Goal: Transaction & Acquisition: Purchase product/service

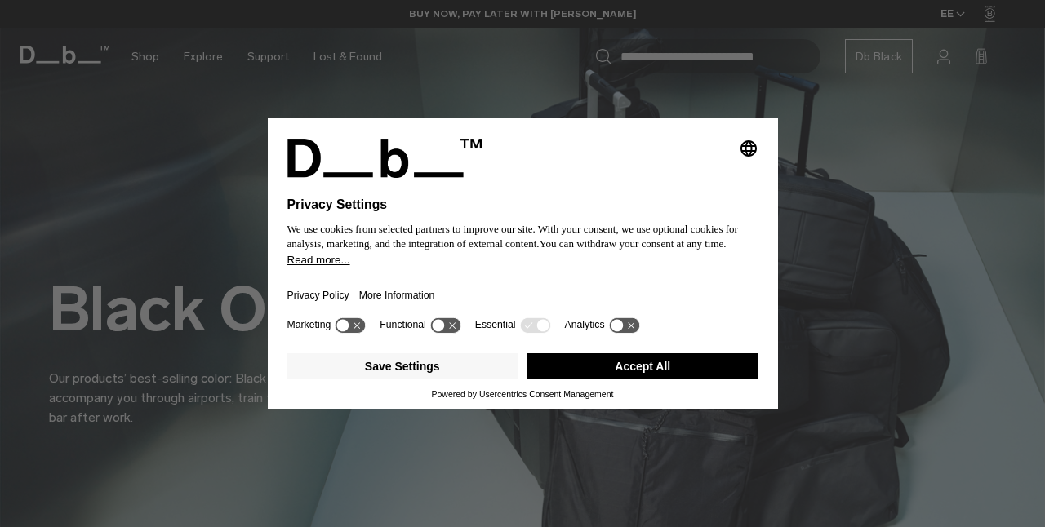
click at [662, 367] on button "Accept All" at bounding box center [642, 366] width 231 height 26
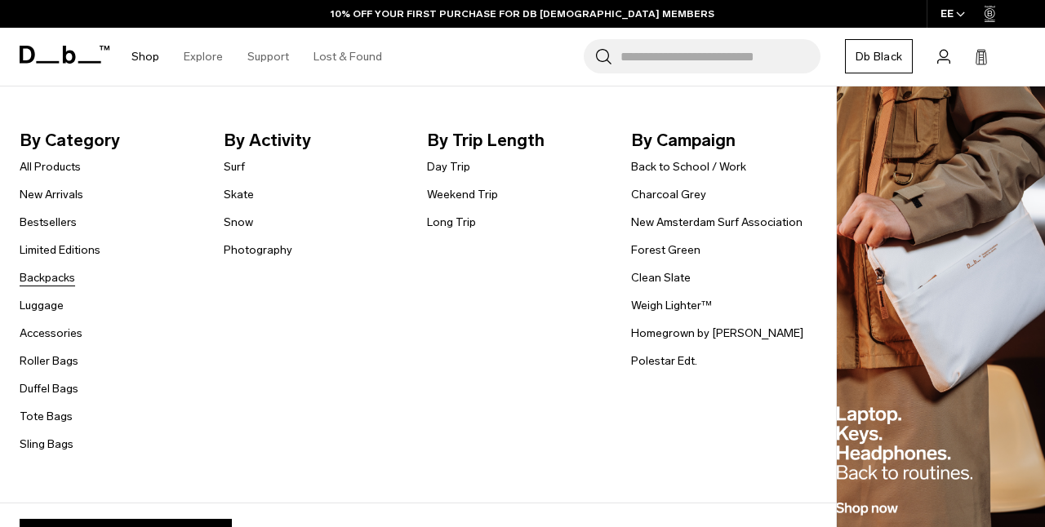
click at [61, 279] on link "Backpacks" at bounding box center [48, 277] width 56 height 17
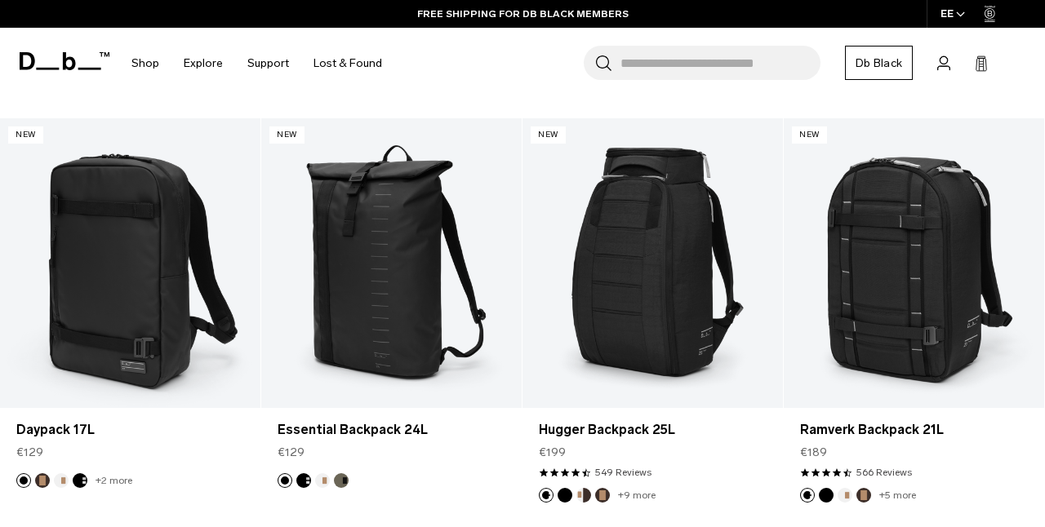
scroll to position [1535, 0]
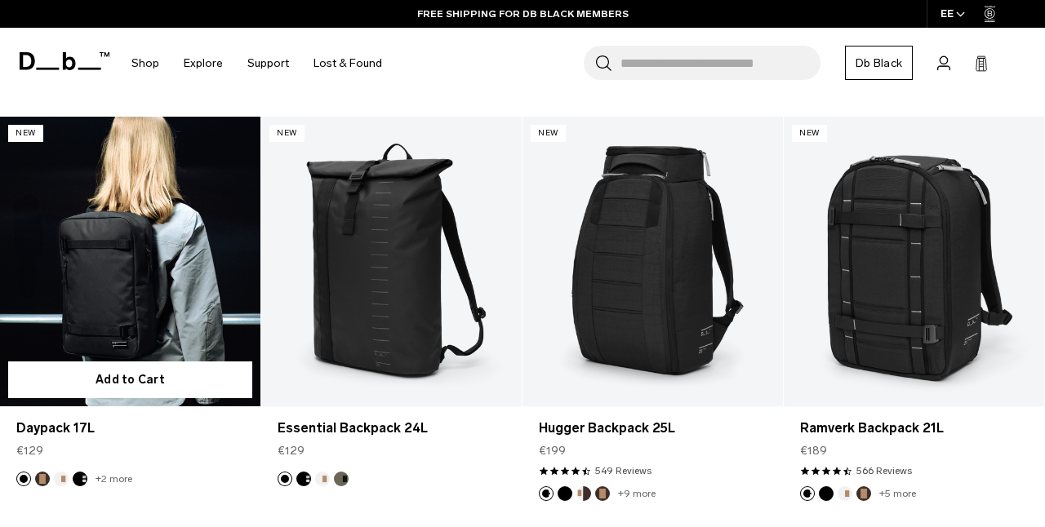
click at [198, 246] on link "Daypack 17L" at bounding box center [130, 261] width 260 height 289
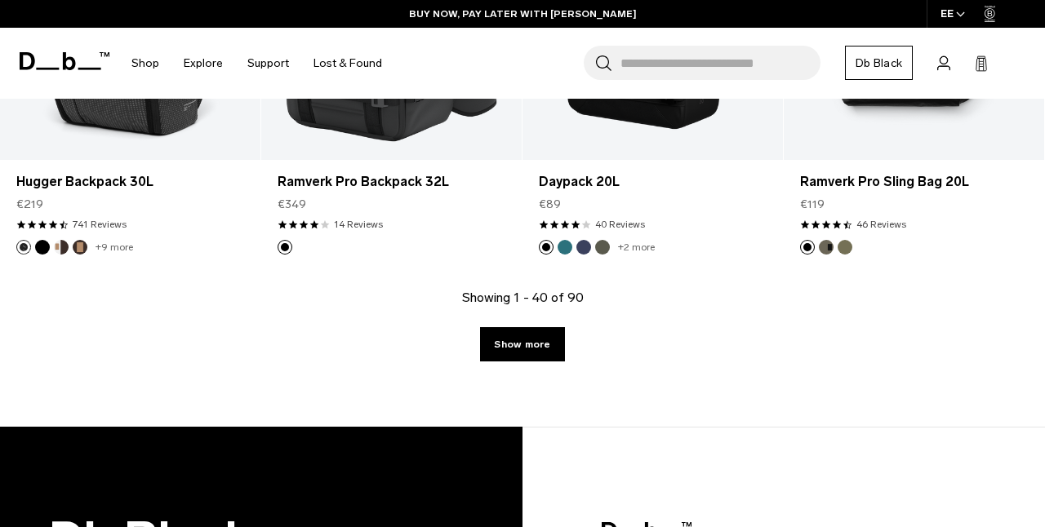
scroll to position [4347, 0]
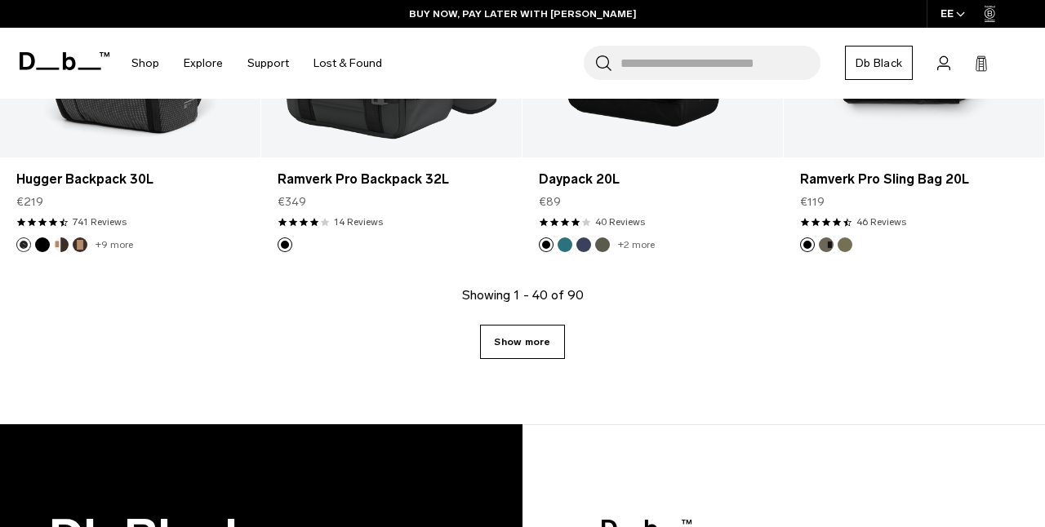
click at [537, 325] on link "Show more" at bounding box center [522, 342] width 84 height 34
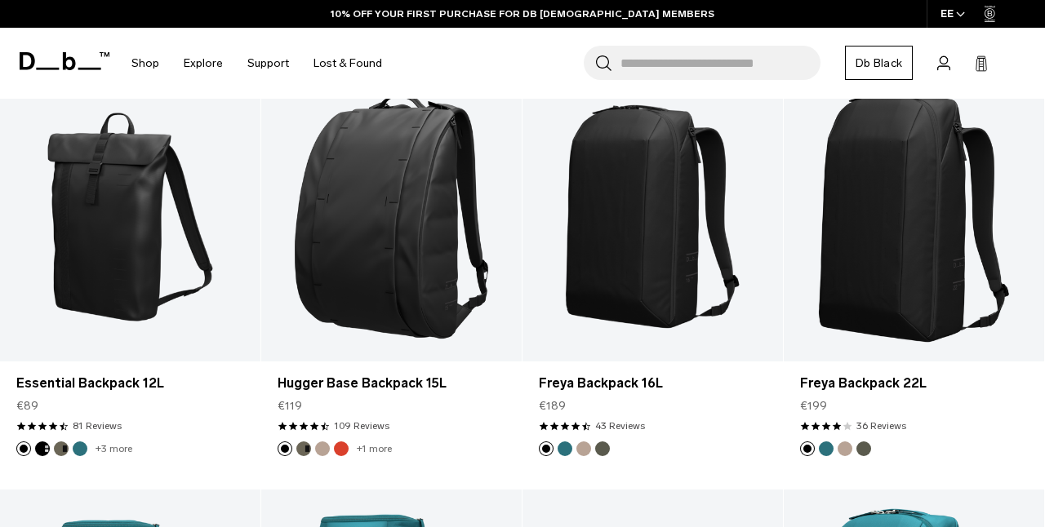
scroll to position [4576, 0]
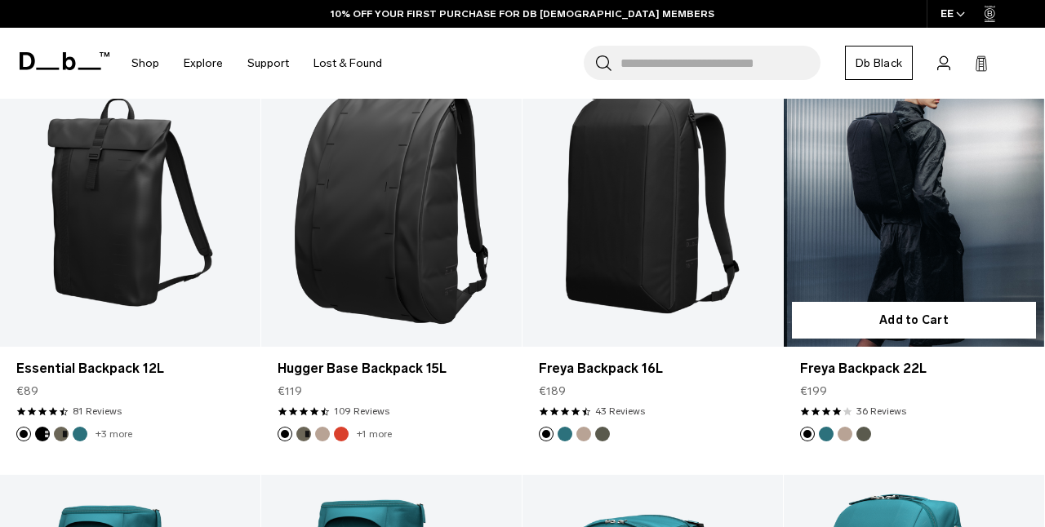
click at [868, 210] on link "Freya Backpack 22L" at bounding box center [914, 201] width 260 height 289
